Goal: Find specific page/section: Find specific page/section

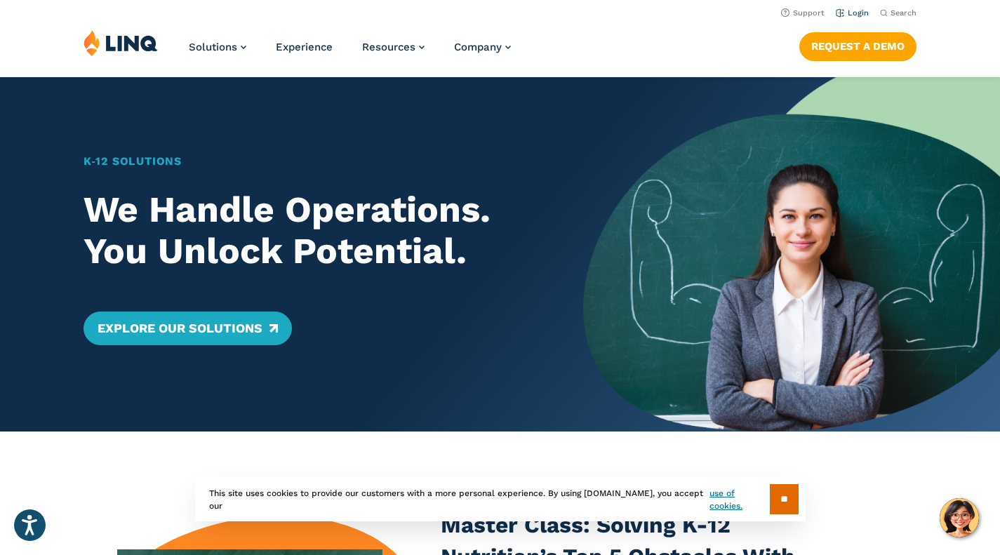
click at [863, 15] on link "Login" at bounding box center [851, 12] width 33 height 9
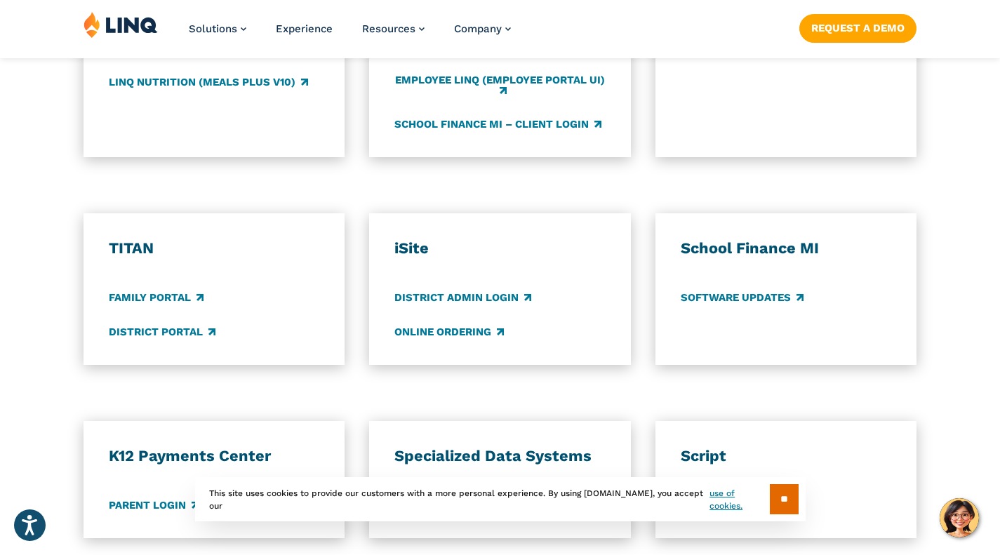
scroll to position [993, 0]
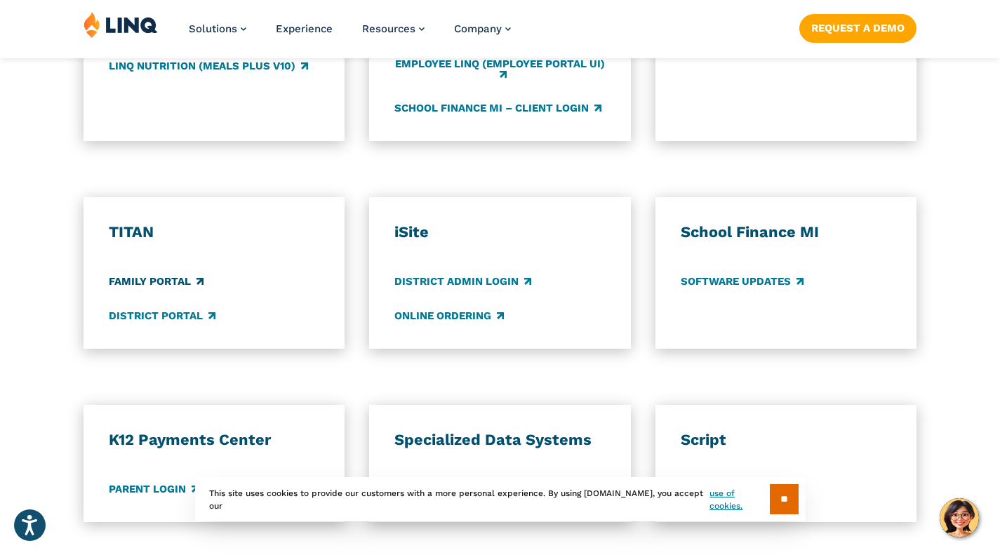
click at [151, 274] on link "Family Portal" at bounding box center [156, 281] width 95 height 15
